Goal: Transaction & Acquisition: Purchase product/service

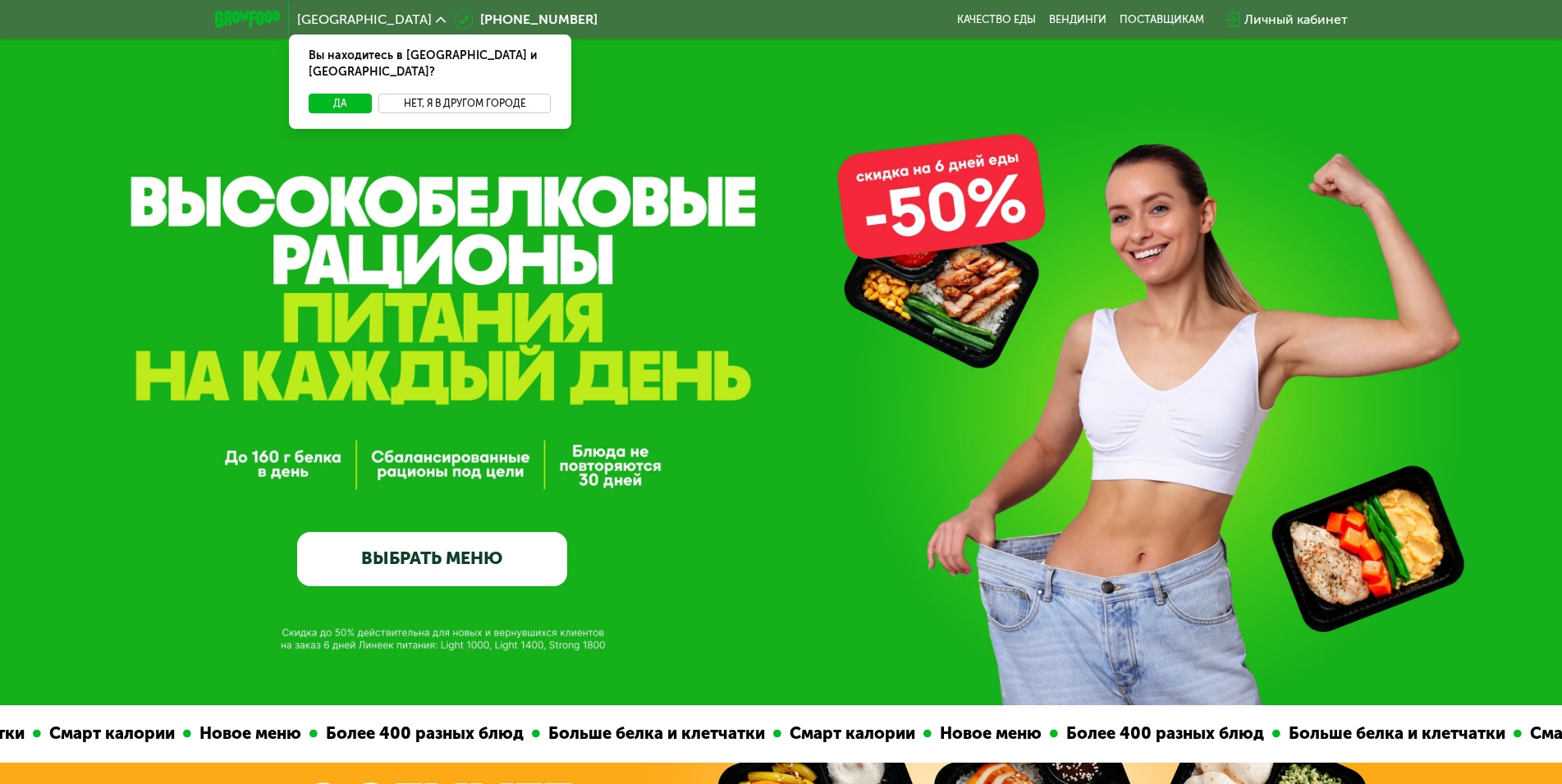
click at [472, 94] on button "Нет, я в другом городе" at bounding box center [465, 104] width 173 height 20
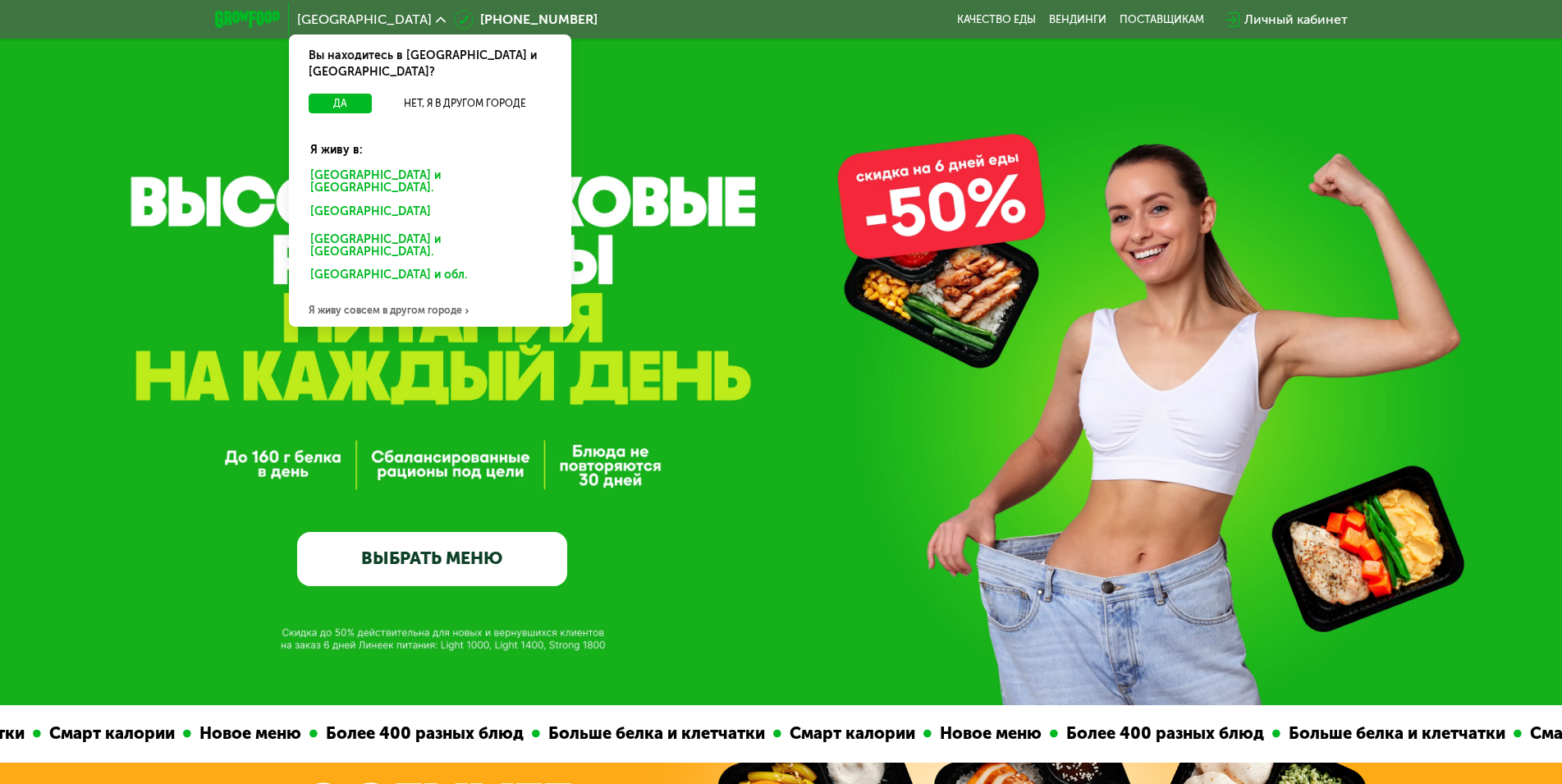
click at [333, 165] on div "[GEOGRAPHIC_DATA] и [GEOGRAPHIC_DATA]." at bounding box center [430, 182] width 263 height 34
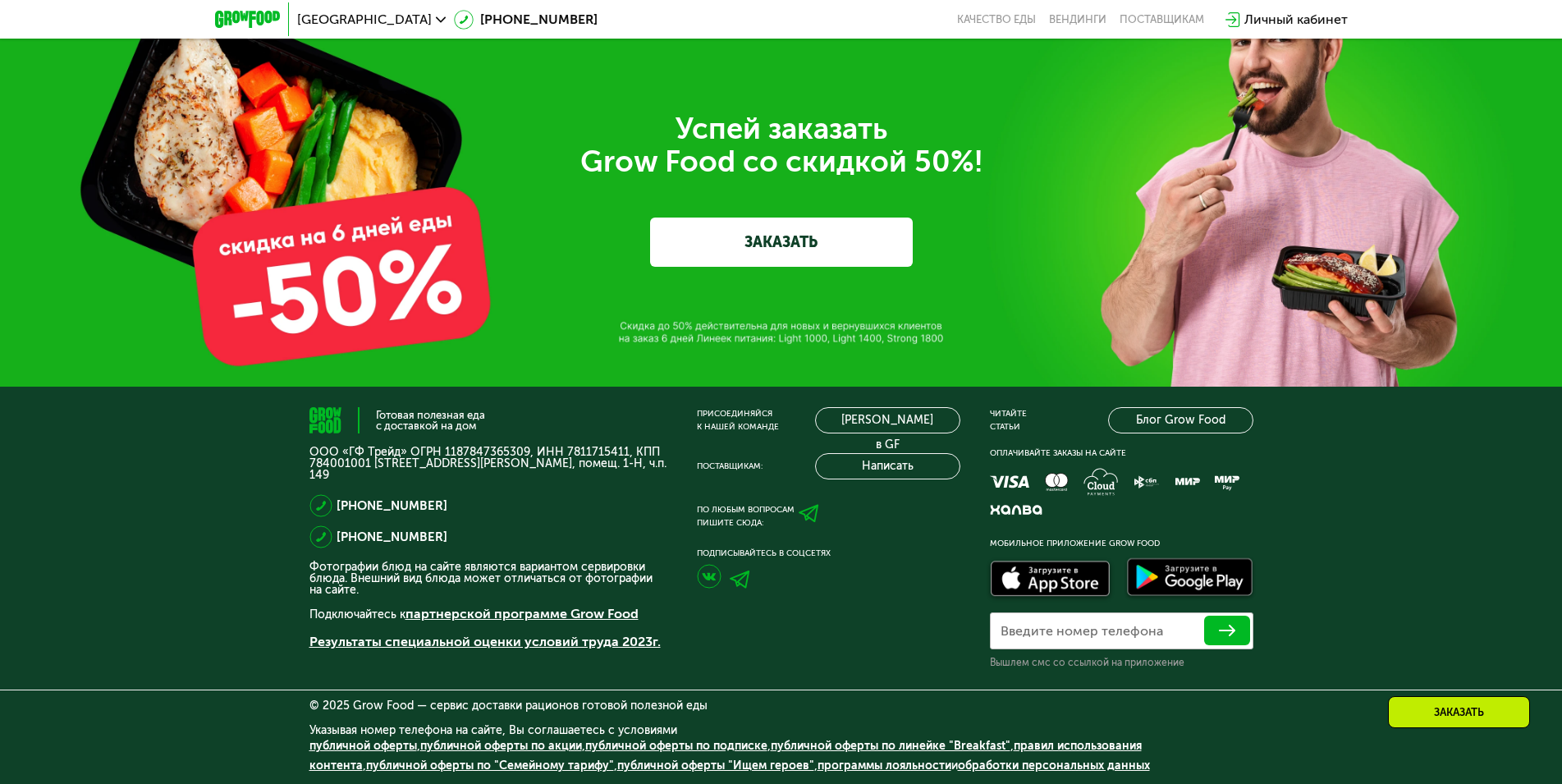
scroll to position [5601, 0]
